Goal: Task Accomplishment & Management: Manage account settings

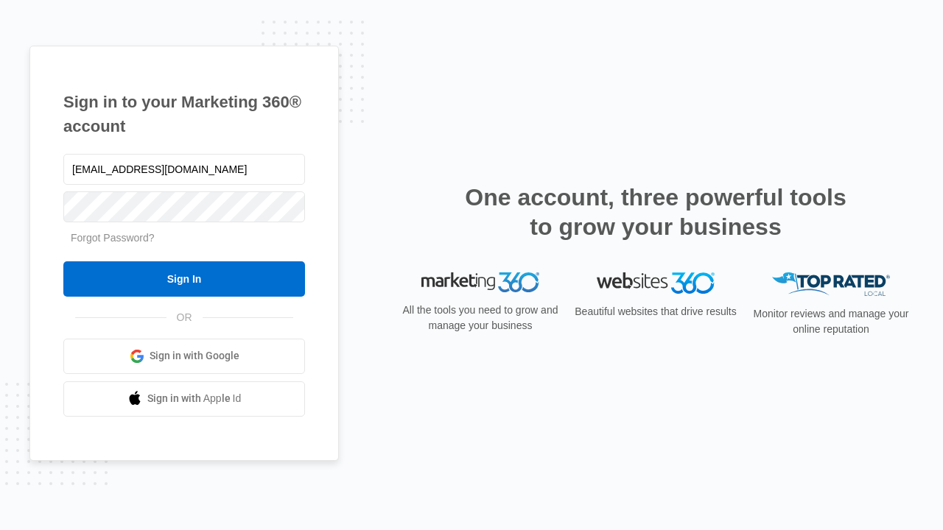
type input "[EMAIL_ADDRESS][DOMAIN_NAME]"
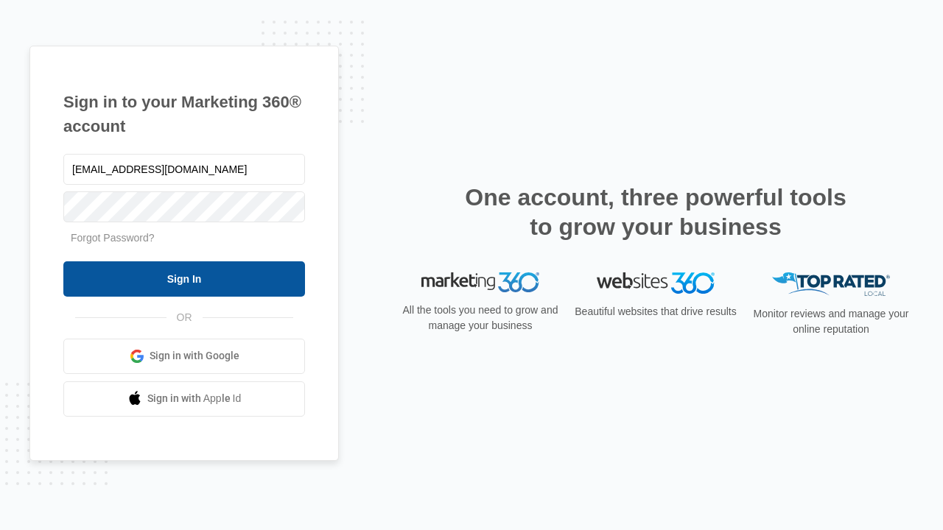
click at [184, 278] on input "Sign In" at bounding box center [184, 278] width 242 height 35
